Goal: Information Seeking & Learning: Learn about a topic

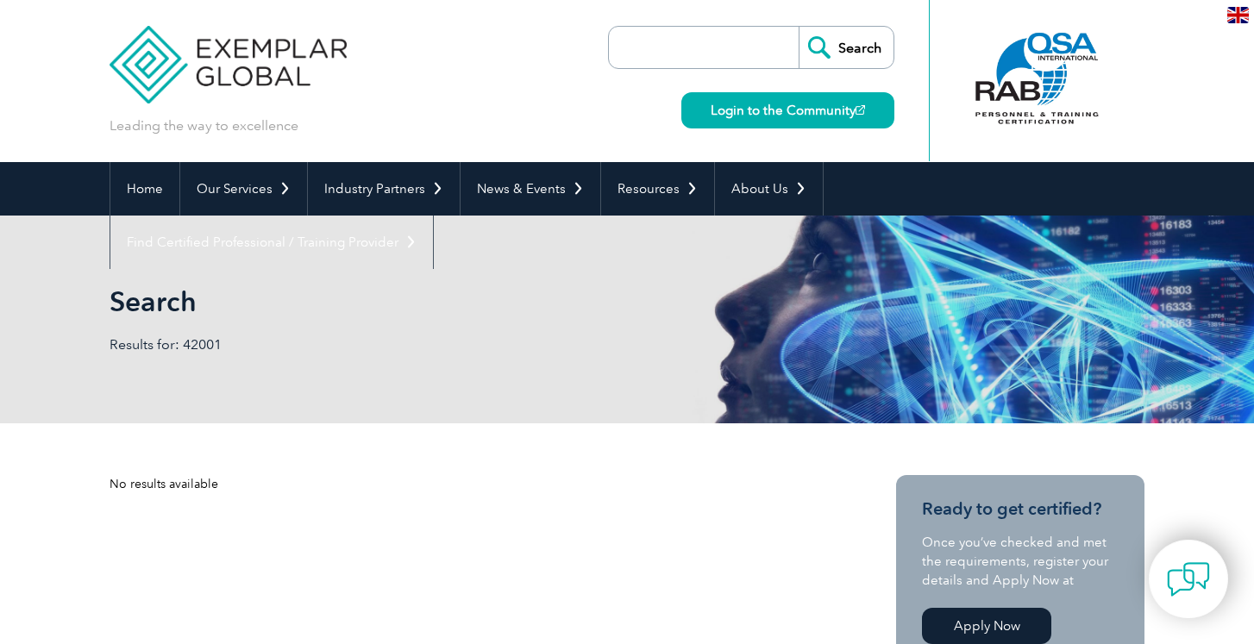
click at [671, 54] on input "search" at bounding box center [707, 47] width 181 height 41
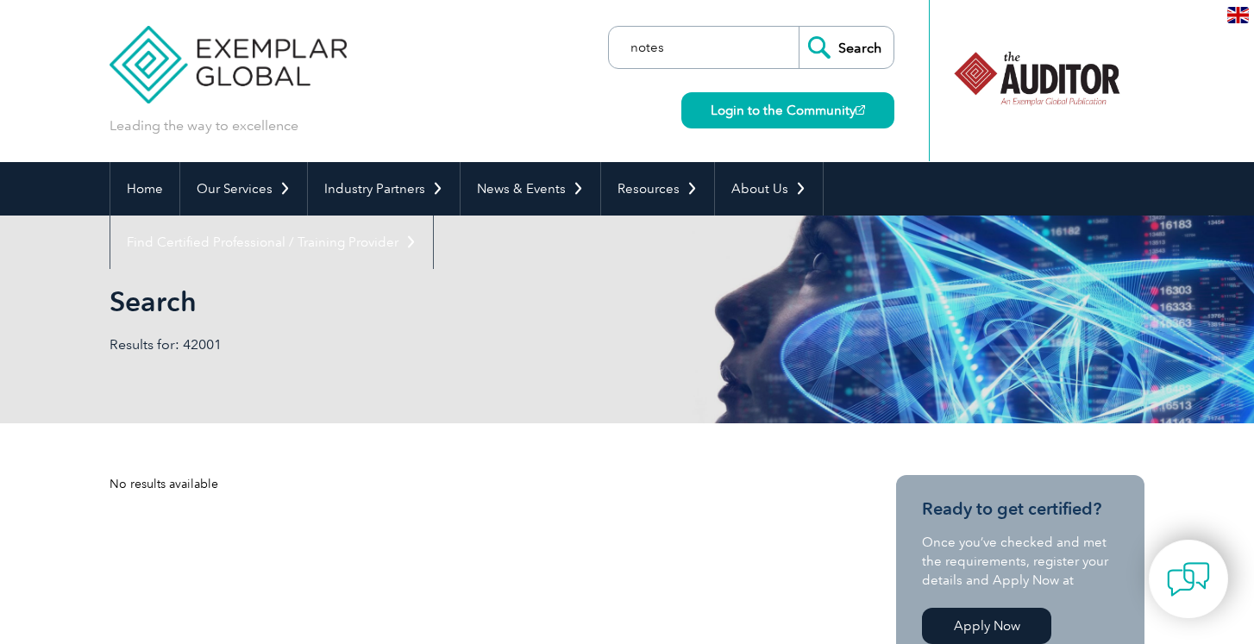
type input "notes"
click at [798, 27] on input "Search" at bounding box center [845, 47] width 95 height 41
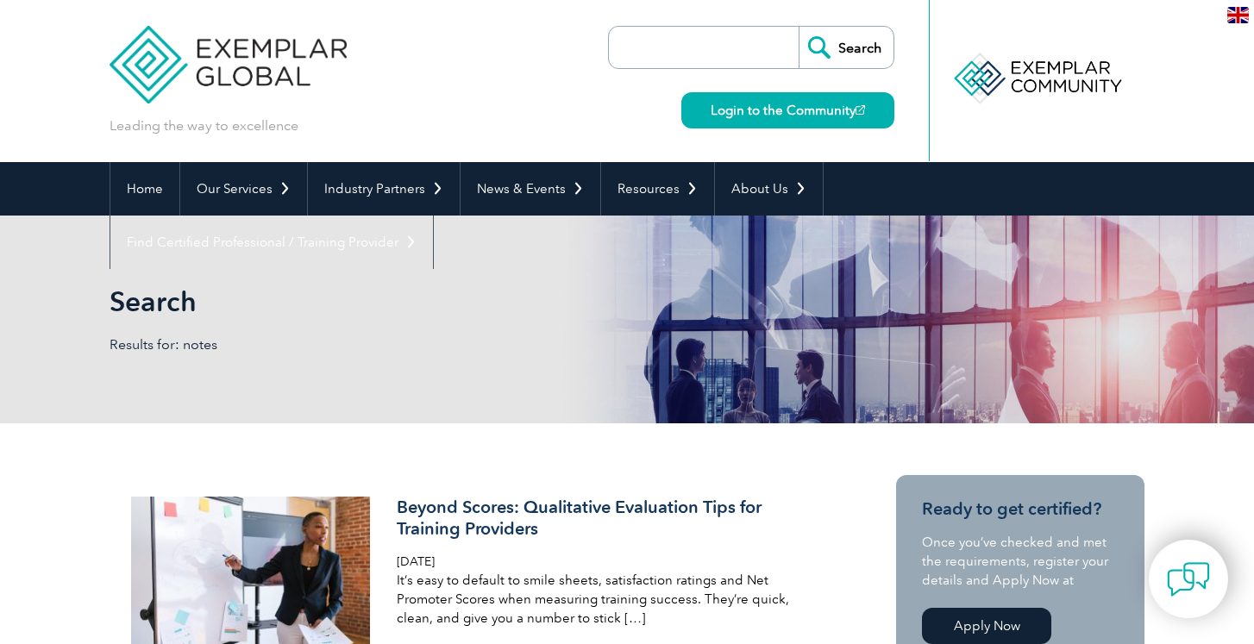
click at [638, 56] on input "search" at bounding box center [707, 47] width 181 height 41
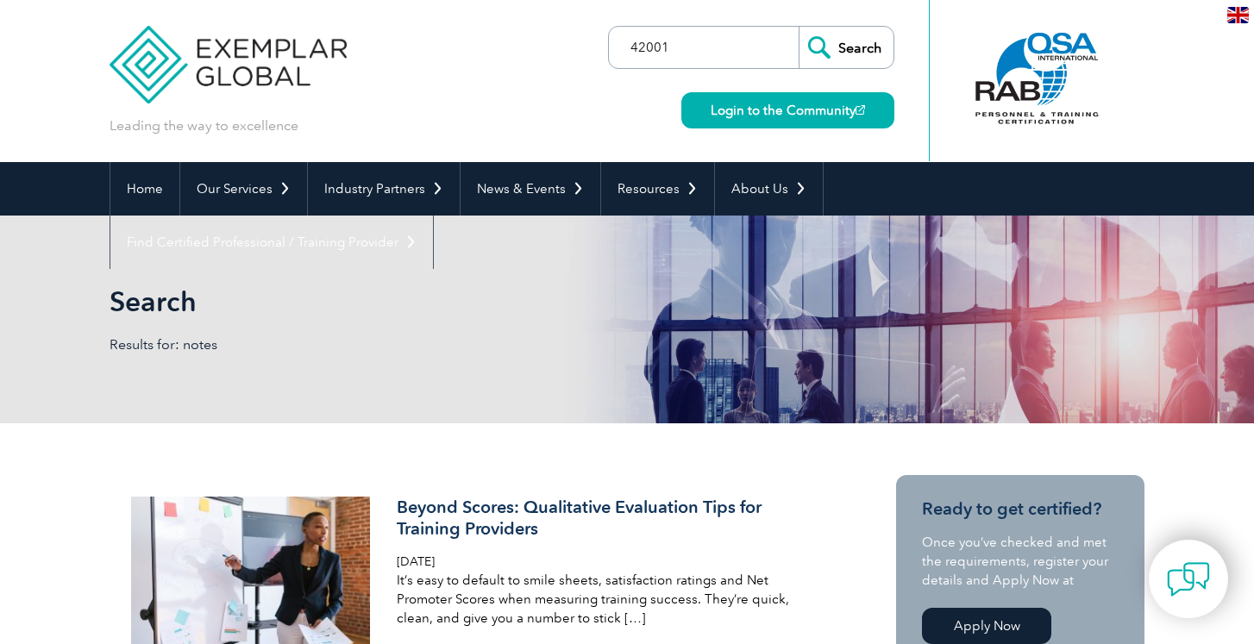
type input "42001"
click at [798, 27] on input "Search" at bounding box center [845, 47] width 95 height 41
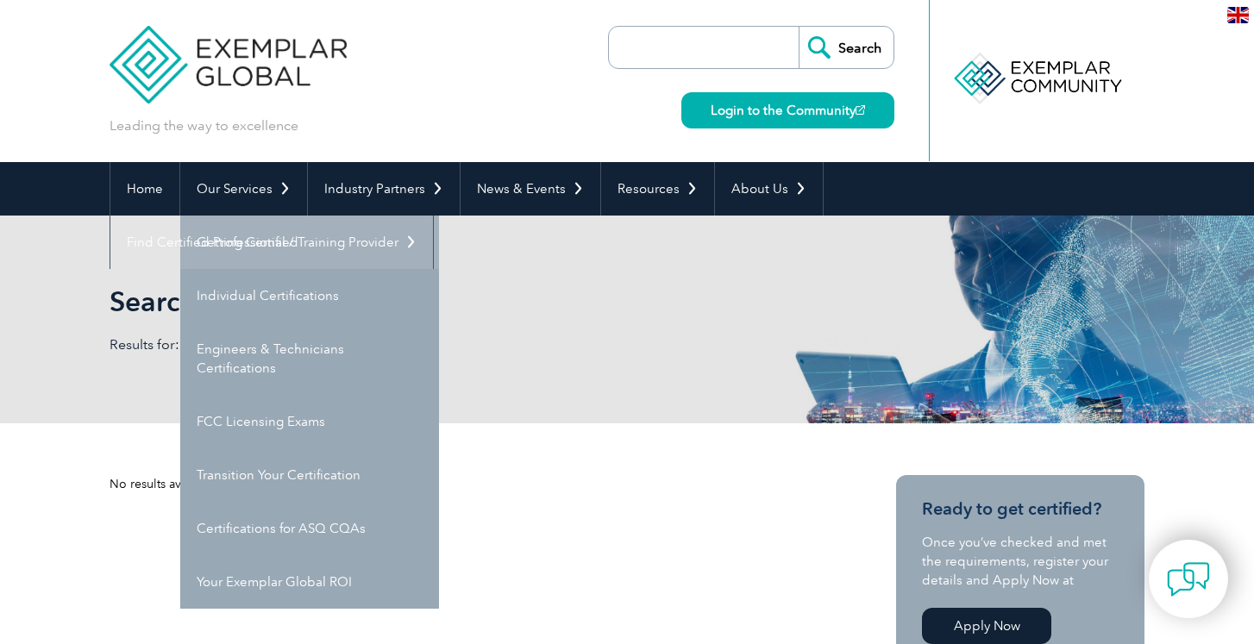
click at [256, 242] on link "Getting Certified" at bounding box center [309, 242] width 259 height 53
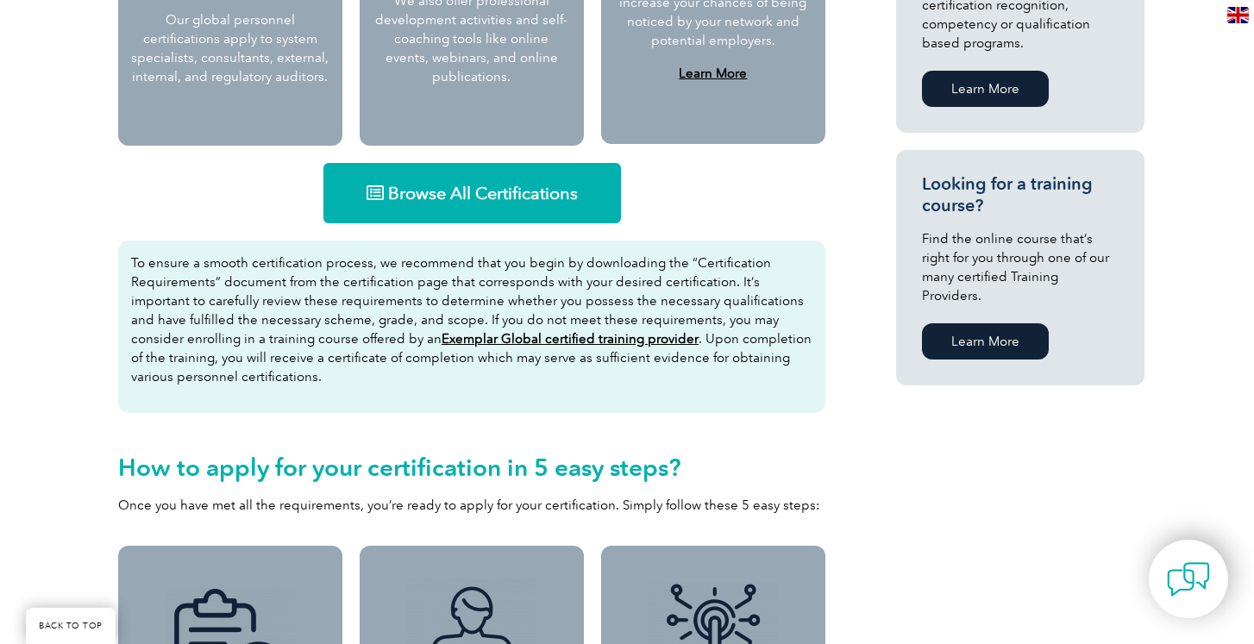
scroll to position [1129, 0]
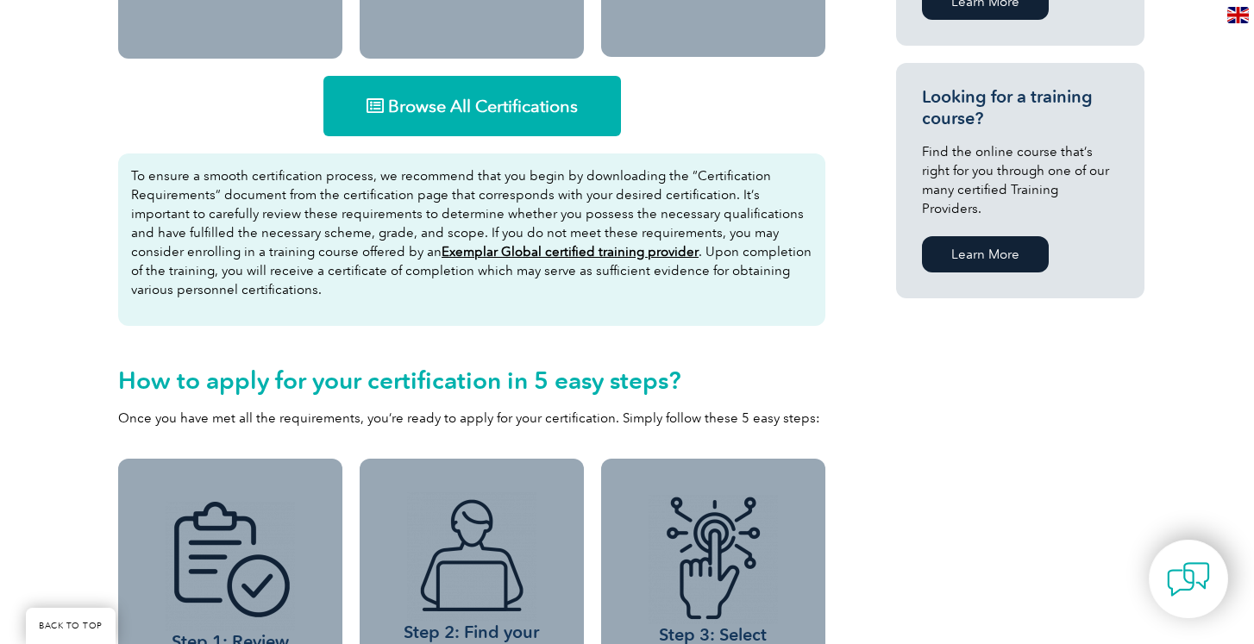
click at [489, 105] on span "Browse All Certifications" at bounding box center [483, 105] width 190 height 17
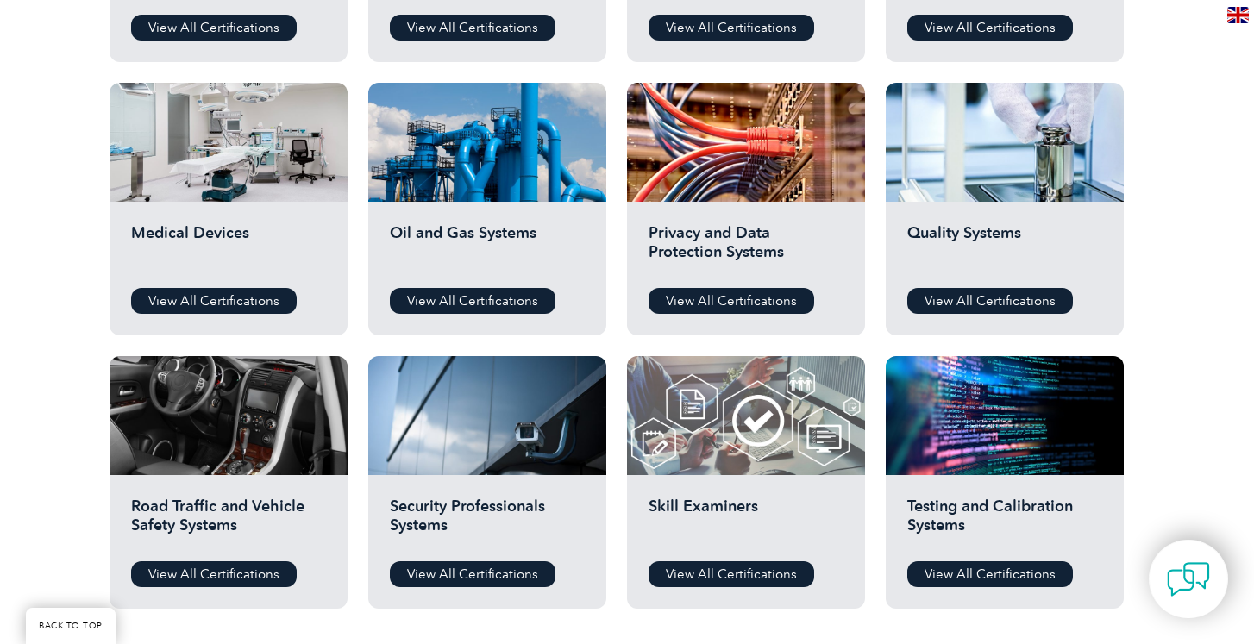
scroll to position [1017, 0]
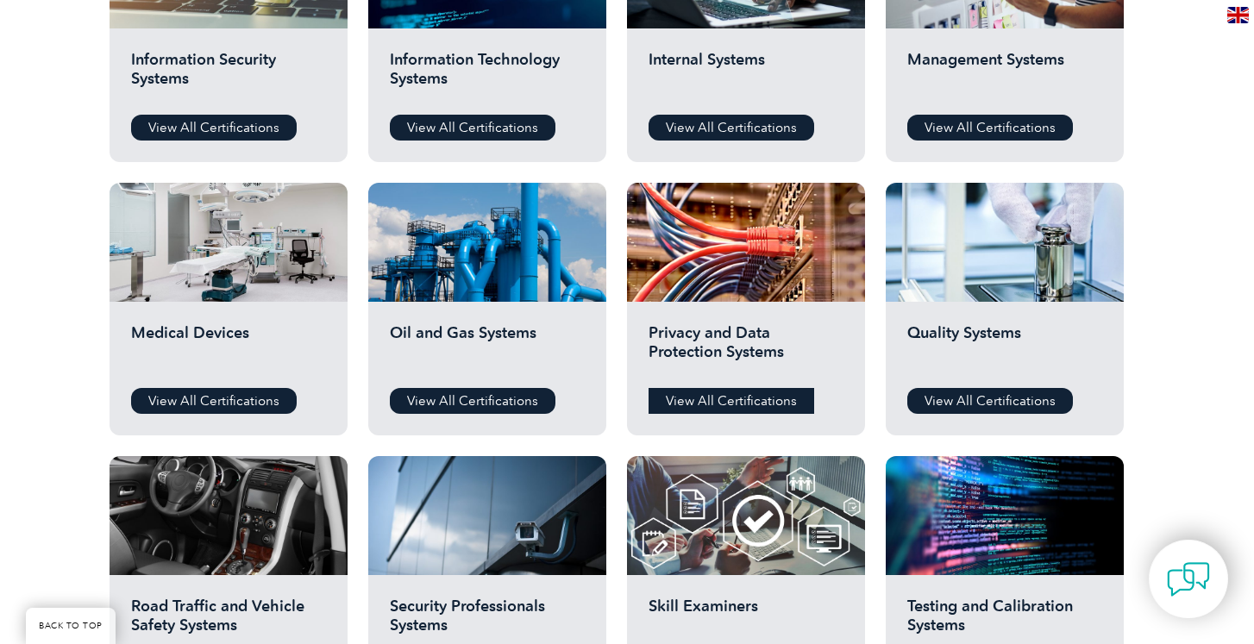
click at [719, 394] on link "View All Certifications" at bounding box center [731, 401] width 166 height 26
